Goal: Information Seeking & Learning: Compare options

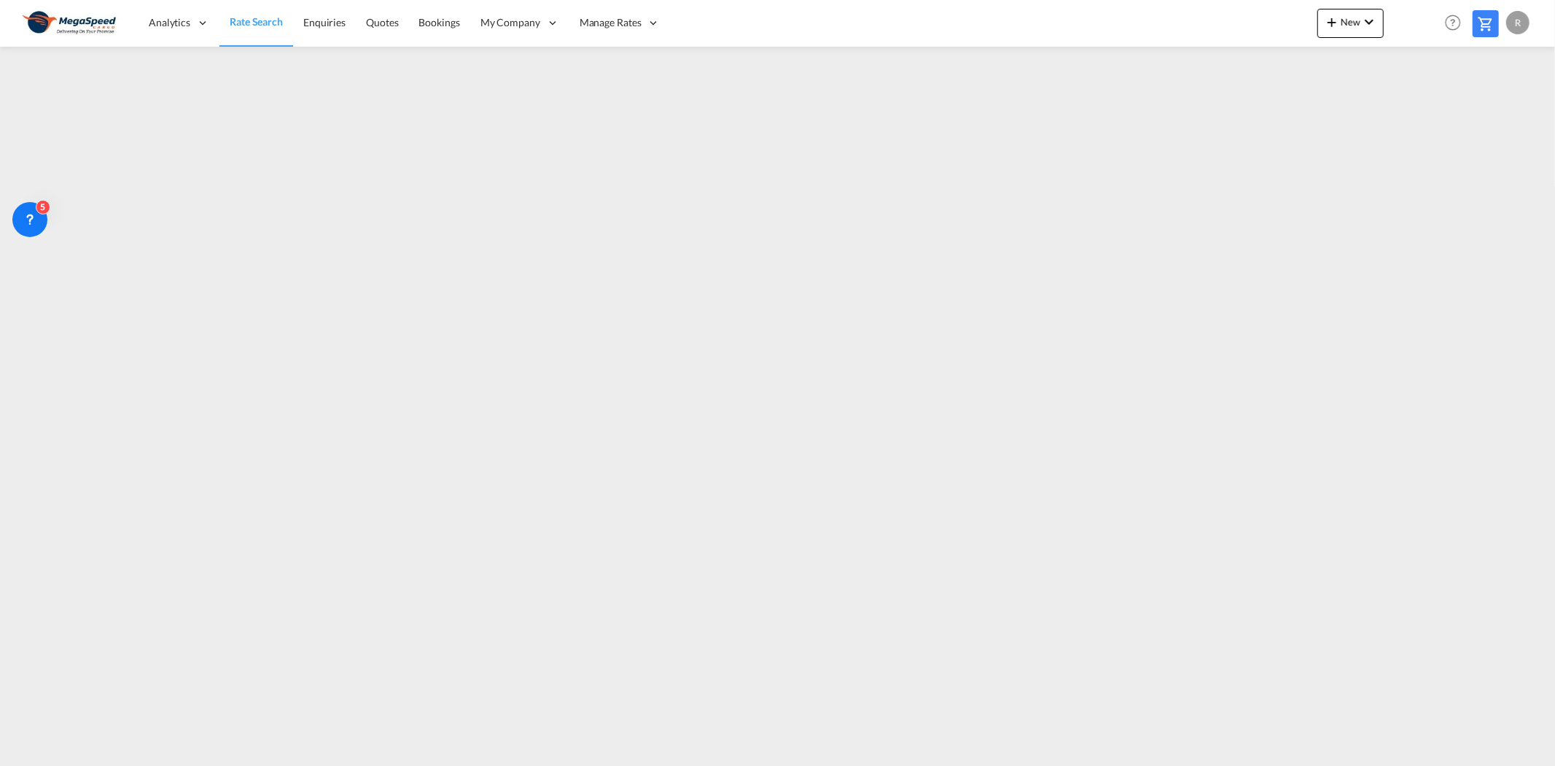
click at [265, 26] on span "Rate Search" at bounding box center [256, 21] width 53 height 12
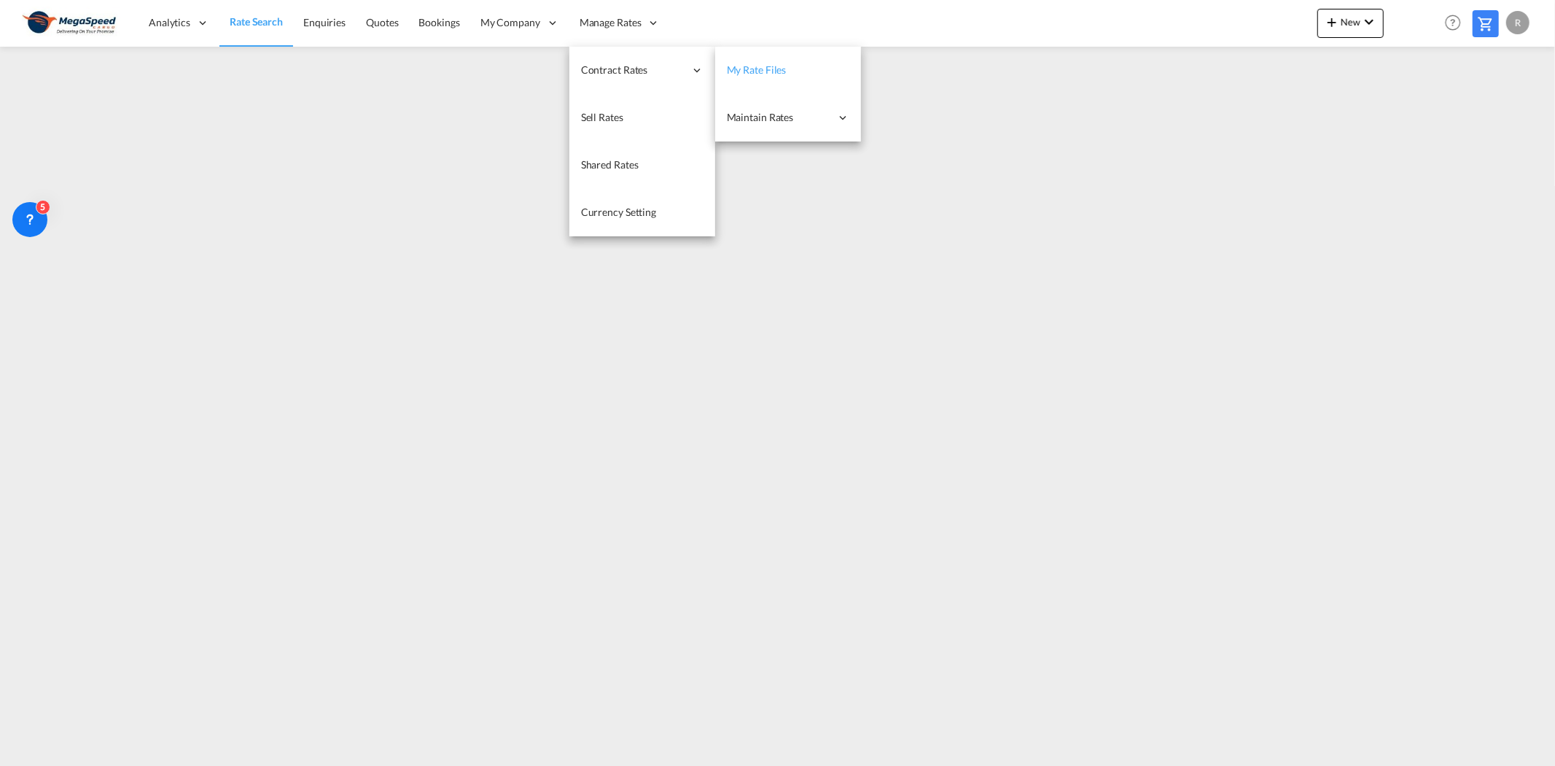
click at [749, 61] on link "My Rate Files" at bounding box center [788, 70] width 146 height 47
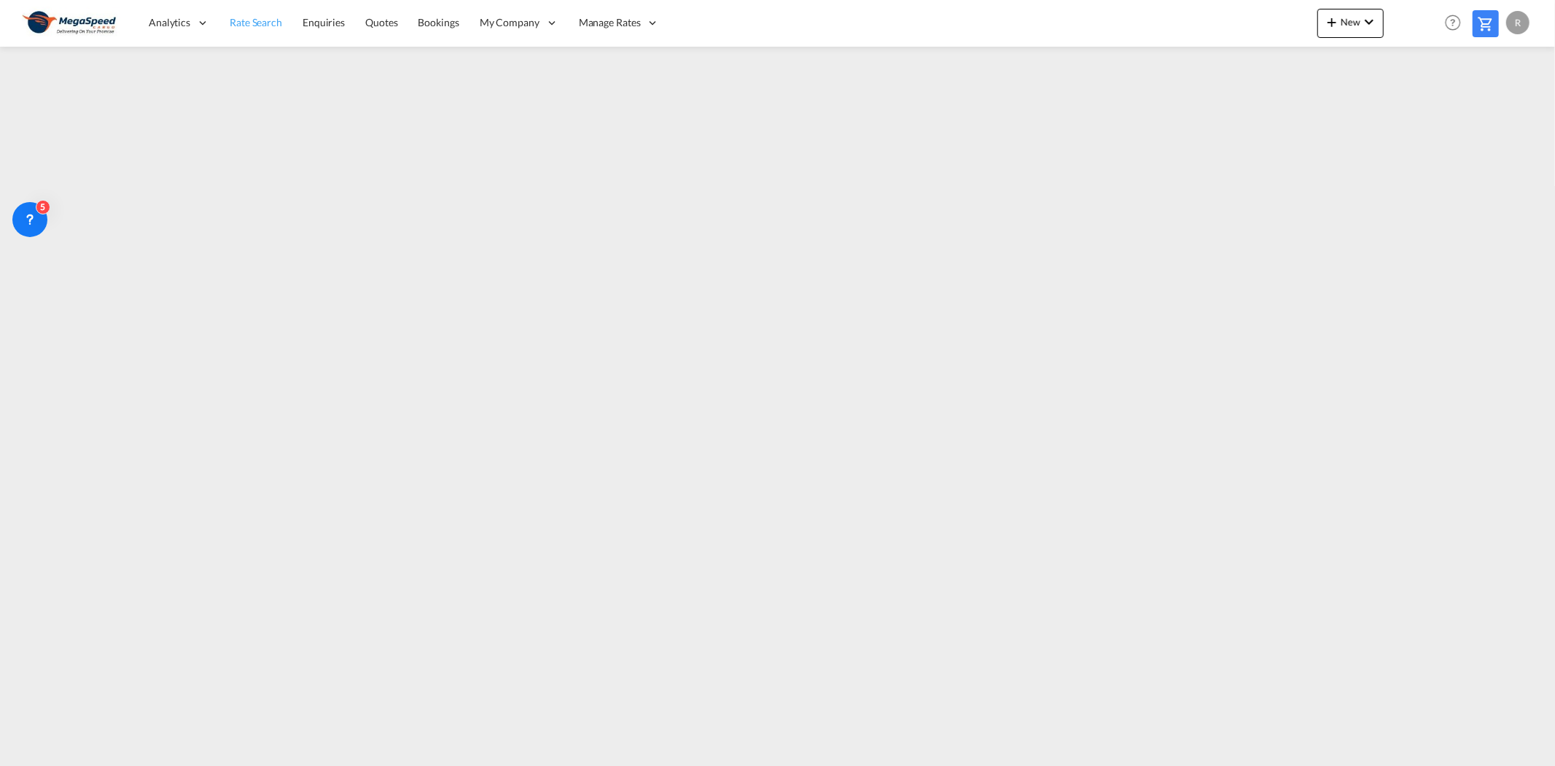
click at [265, 15] on span "Rate Search" at bounding box center [256, 22] width 52 height 15
